Goal: Navigation & Orientation: Understand site structure

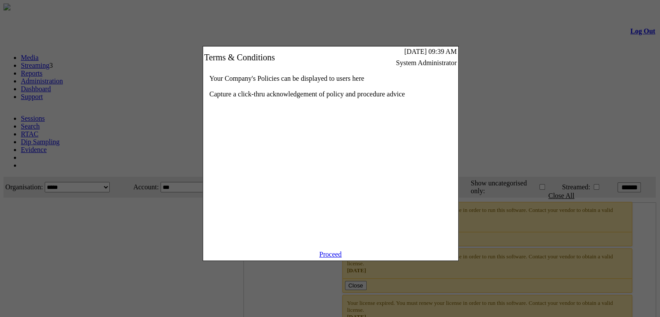
click at [326, 258] on link "Proceed" at bounding box center [330, 253] width 23 height 7
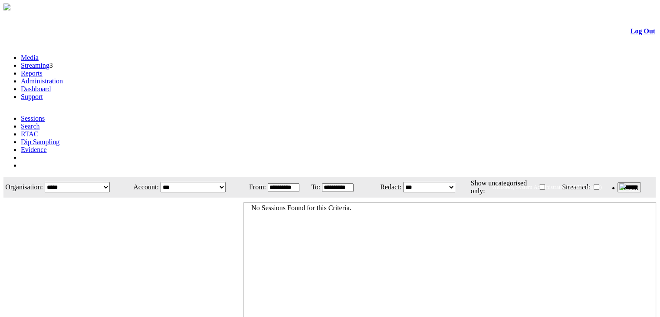
click at [63, 77] on link "Administration" at bounding box center [42, 80] width 42 height 7
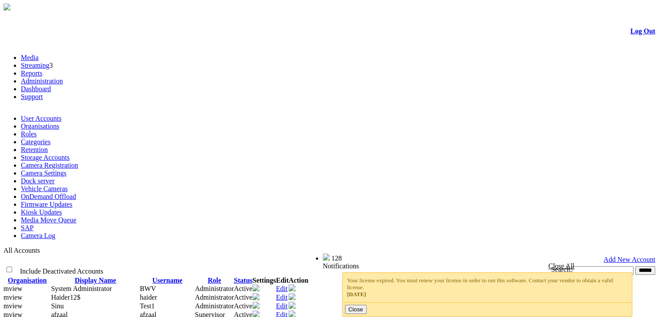
click at [51, 85] on link "Dashboard" at bounding box center [36, 88] width 30 height 7
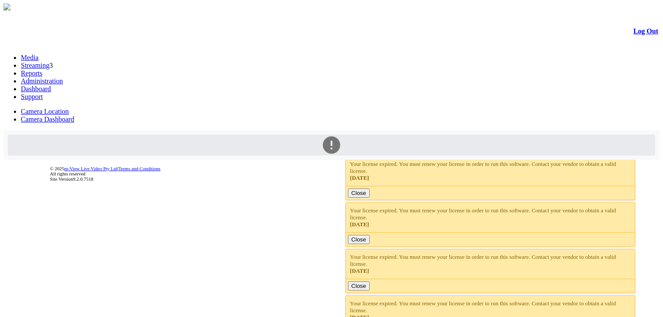
click at [74, 115] on link "Camera Dashboard" at bounding box center [47, 118] width 53 height 7
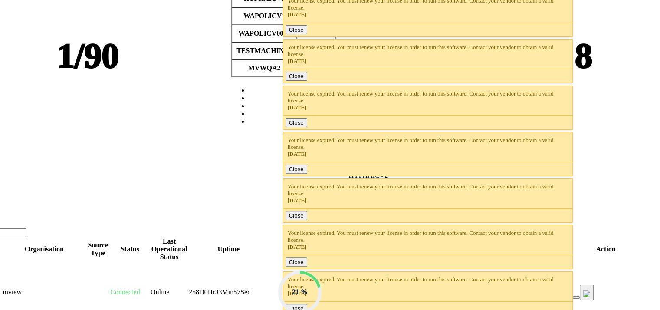
scroll to position [266, 72]
